Goal: Transaction & Acquisition: Subscribe to service/newsletter

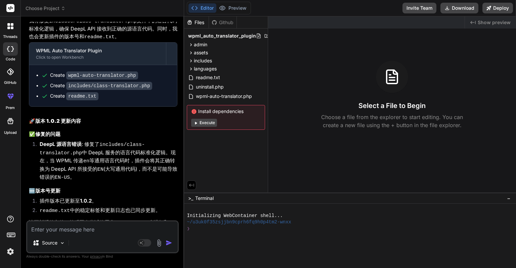
scroll to position [1739, 0]
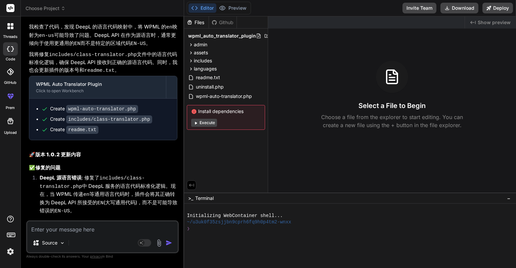
click at [62, 12] on header "Choose Project Created with Pixso." at bounding box center [102, 8] width 163 height 16
click at [8, 49] on icon at bounding box center [10, 48] width 7 height 5
click at [9, 36] on label "threads" at bounding box center [10, 37] width 14 height 6
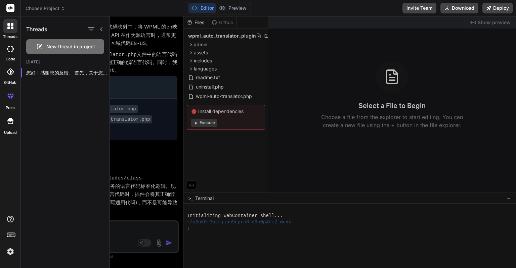
click at [68, 91] on div "Threads New thread in project [DATE] 您好！感谢您的反馈。 首先，关于您的疑问：**是的，我制作的这个插件是专门设计来与 …" at bounding box center [65, 142] width 89 height 252
click at [100, 72] on icon "button" at bounding box center [102, 73] width 4 height 4
click at [73, 96] on div "Threads New thread in project [DATE] 您好！感谢您的反馈。 首先，关于您的疑问：**是的，我制作的这个插件是专门设计来与 …" at bounding box center [65, 142] width 89 height 252
click at [64, 49] on span "New thread in project" at bounding box center [70, 46] width 49 height 7
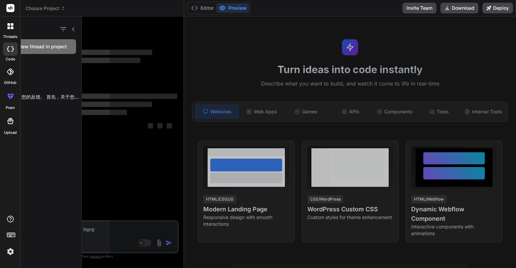
scroll to position [0, 0]
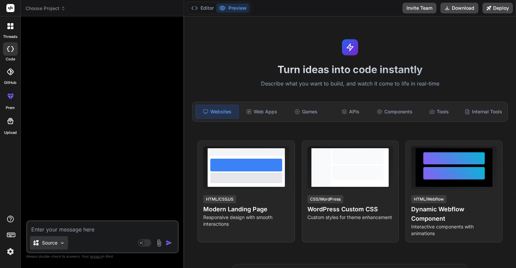
click at [67, 243] on div "Source" at bounding box center [102, 244] width 150 height 16
click at [64, 242] on img at bounding box center [62, 243] width 6 height 6
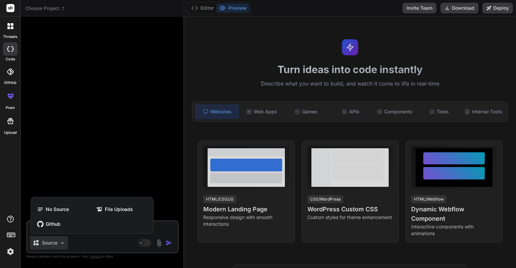
click at [64, 242] on div at bounding box center [258, 134] width 516 height 268
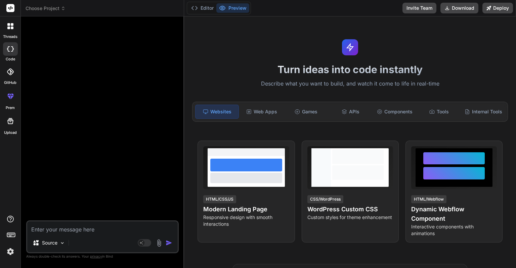
click at [83, 243] on div "Source" at bounding box center [102, 244] width 150 height 16
click at [90, 229] on textarea at bounding box center [102, 228] width 150 height 12
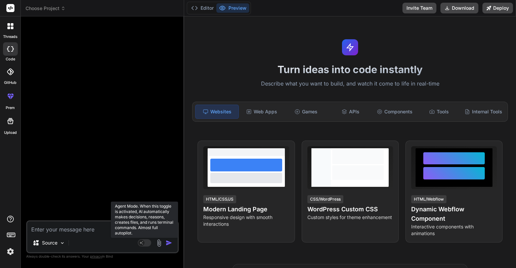
click at [141, 244] on rect at bounding box center [141, 243] width 6 height 6
click at [138, 243] on icon at bounding box center [144, 243] width 13 height 8
type textarea "x"
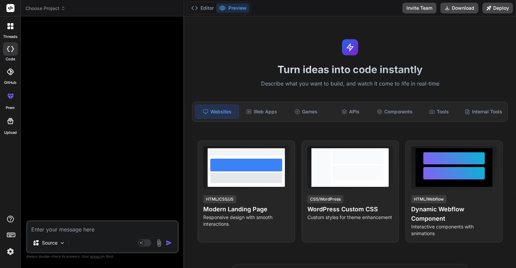
click at [70, 227] on textarea at bounding box center [102, 228] width 150 height 12
type textarea "n"
type textarea "x"
type textarea "ni"
type textarea "x"
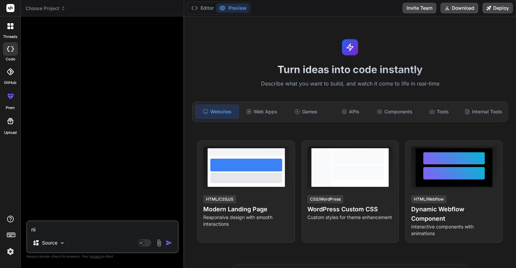
type textarea "ni's"
type textarea "x"
type textarea "ni'sh"
type textarea "x"
type textarea "ni'shi"
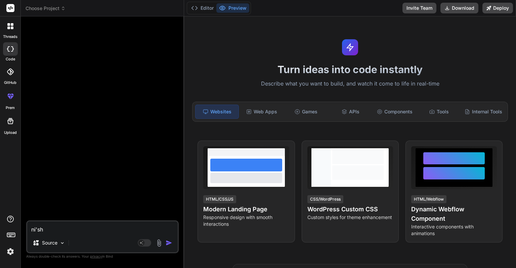
type textarea "x"
type textarea "你是"
type textarea "x"
type textarea "你是"
click at [427, 8] on button "Invite Team" at bounding box center [419, 8] width 34 height 11
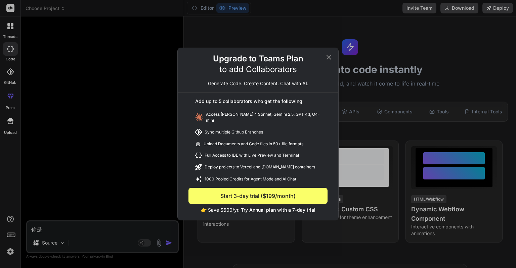
click at [330, 56] on icon at bounding box center [329, 57] width 8 height 8
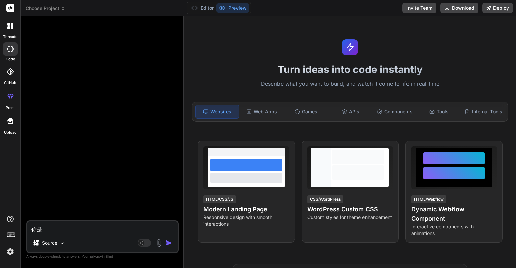
click at [10, 100] on div at bounding box center [10, 96] width 16 height 16
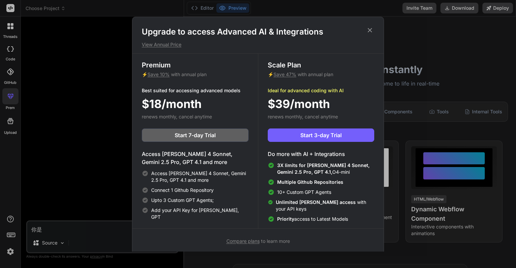
click at [219, 37] on h1 "Upgrade to access Advanced AI & Integrations" at bounding box center [258, 32] width 232 height 11
click at [176, 43] on p "View Annual Price" at bounding box center [258, 44] width 232 height 7
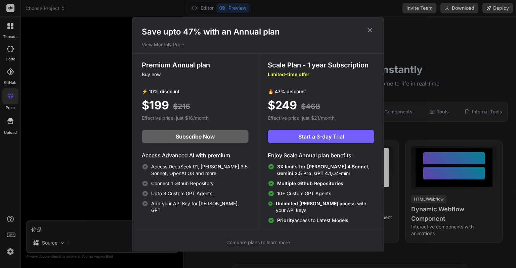
click at [182, 44] on p "View Monthly Price" at bounding box center [258, 44] width 232 height 7
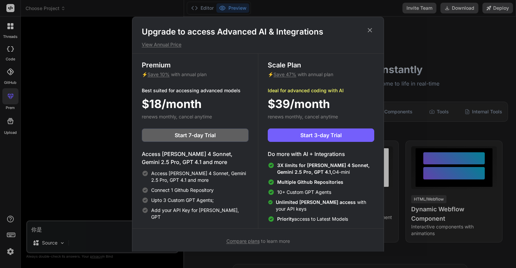
click at [182, 44] on p "View Annual Price" at bounding box center [258, 44] width 232 height 7
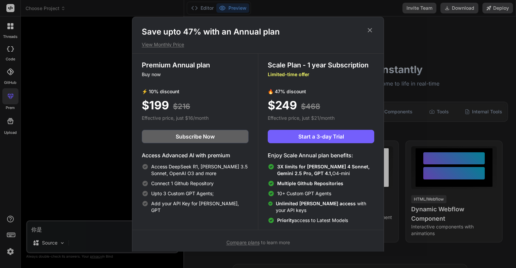
click at [175, 44] on p "View Monthly Price" at bounding box center [258, 44] width 232 height 7
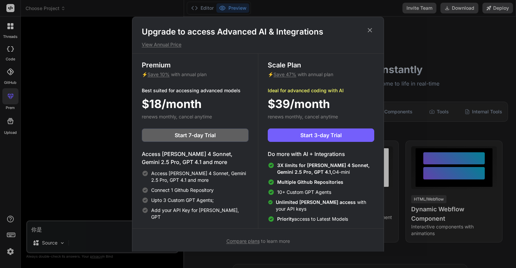
click at [175, 44] on p "View Annual Price" at bounding box center [258, 44] width 232 height 7
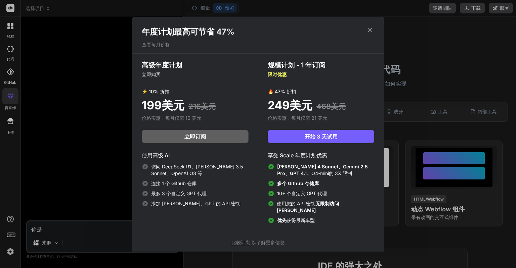
click at [332, 210] on div "[PERSON_NAME] 4 Sonnet、Gemini 2.5 Pro、GPT 4.1、 O4-mini的 3X 限制 多个 Github 存储库 10+…" at bounding box center [321, 194] width 106 height 60
click at [332, 205] on font "无限制访问 [PERSON_NAME]" at bounding box center [308, 207] width 62 height 12
click at [329, 217] on div "优先 获得最新车型" at bounding box center [321, 220] width 106 height 7
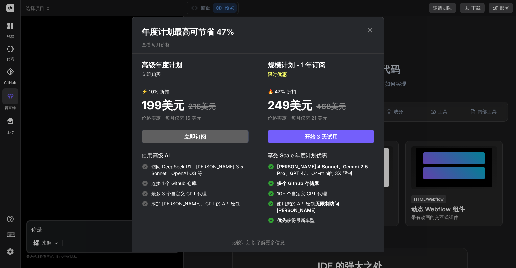
click at [166, 43] on font "查看每月价格" at bounding box center [156, 45] width 28 height 6
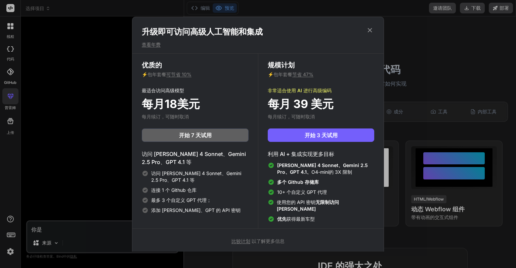
click at [218, 118] on div "优质的 ⚡ 包年套餐 可节省 10% 最适合访问高级模型 每月18美元 每月续订，可随时取消 开始 7 天试用 访问 [PERSON_NAME] 4 Sonn…" at bounding box center [195, 141] width 126 height 175
click at [197, 201] on font "最多 3 个自定义 GPT 代理；" at bounding box center [181, 200] width 60 height 6
click at [220, 196] on div "访问 [PERSON_NAME] 4 Sonnet、Gemini 2.5 Pro、GPT 4.1 等 连接 1 个 Github 仓库 最多 3 个自定义 G…" at bounding box center [195, 192] width 107 height 44
